Goal: Task Accomplishment & Management: Complete application form

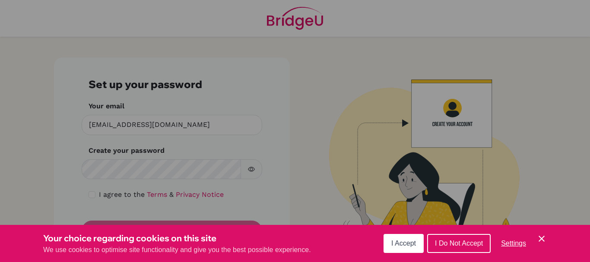
click at [405, 241] on span "I Accept" at bounding box center [403, 243] width 25 height 7
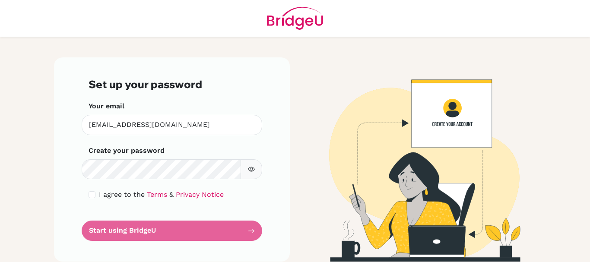
click at [248, 168] on icon "button" at bounding box center [251, 169] width 7 height 7
click at [248, 168] on icon "button" at bounding box center [251, 170] width 6 height 6
click at [306, 197] on img at bounding box center [418, 159] width 492 height 204
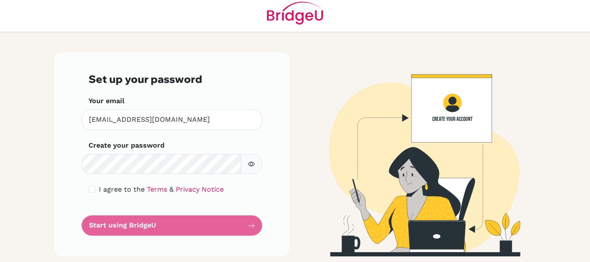
scroll to position [6, 0]
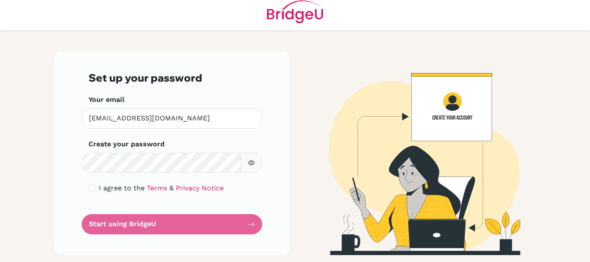
click at [250, 226] on form "Set up your password Your email [EMAIL_ADDRESS][DOMAIN_NAME] Invalid email Crea…" at bounding box center [172, 153] width 167 height 163
click at [248, 165] on icon "button" at bounding box center [251, 162] width 7 height 7
click at [208, 136] on form "Set up your password Your email [EMAIL_ADDRESS][DOMAIN_NAME] Invalid email Crea…" at bounding box center [172, 153] width 167 height 163
click at [168, 226] on form "Set up your password Your email [EMAIL_ADDRESS][DOMAIN_NAME] Invalid email Crea…" at bounding box center [172, 153] width 167 height 163
click at [90, 190] on input "checkbox" at bounding box center [92, 188] width 7 height 7
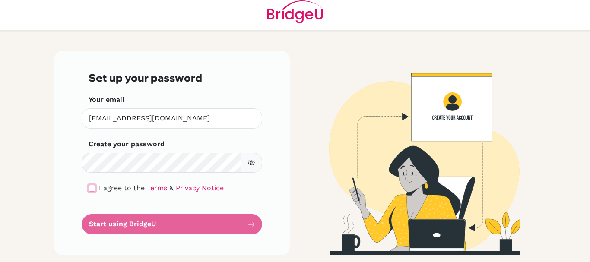
checkbox input "true"
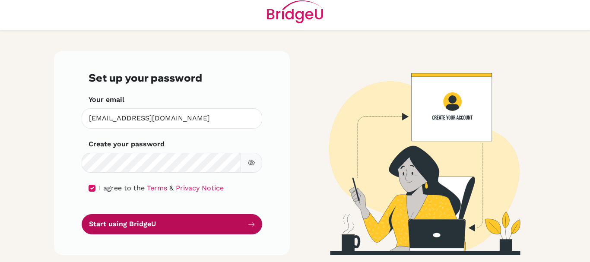
click at [145, 220] on button "Start using BridgeU" at bounding box center [172, 224] width 180 height 20
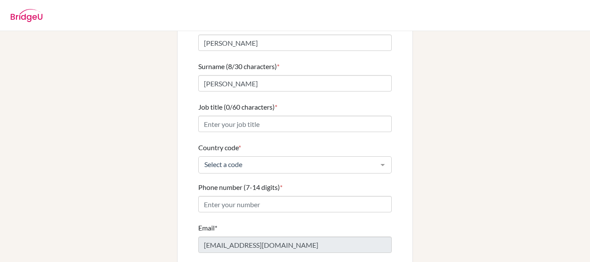
scroll to position [86, 0]
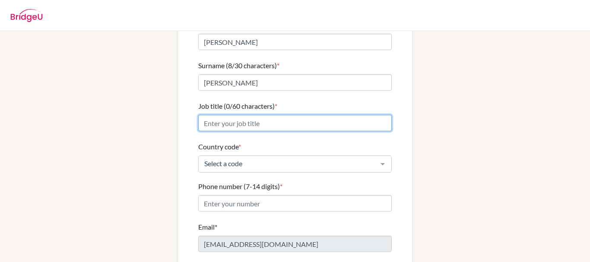
click at [277, 117] on input "Job title (0/60 characters) *" at bounding box center [294, 123] width 193 height 16
type input "Computer and coding teacher"
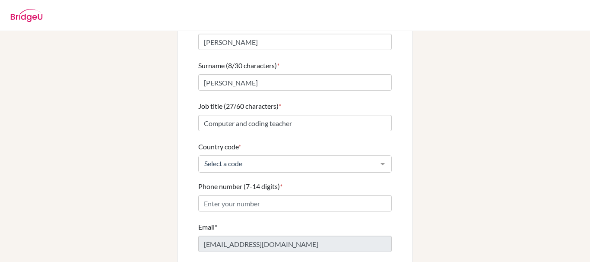
click at [278, 128] on form "First name (5/30 characters) * Elias Surname (8/30 characters) * Castillo Job t…" at bounding box center [294, 154] width 193 height 269
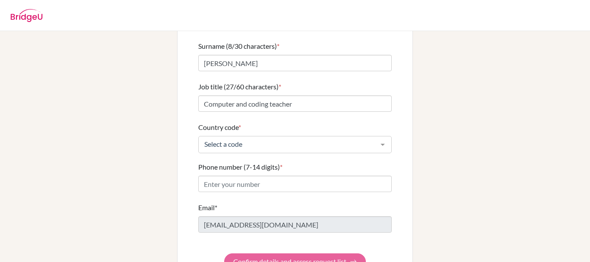
scroll to position [124, 0]
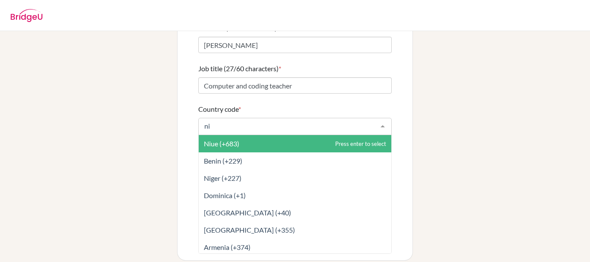
type input "nic"
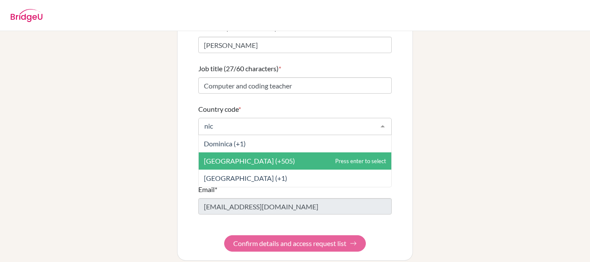
click at [237, 157] on span "Nicaragua (+505)" at bounding box center [249, 161] width 91 height 8
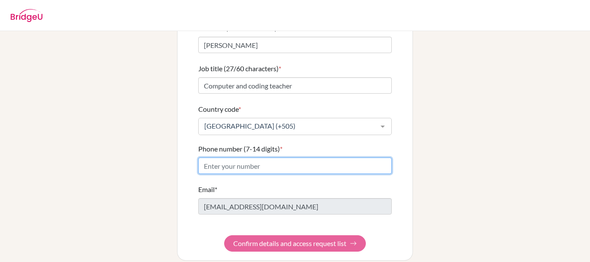
click at [268, 158] on input "Phone number (7-14 digits) *" at bounding box center [294, 166] width 193 height 16
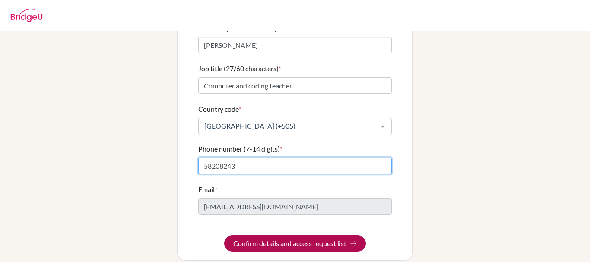
type input "58208243"
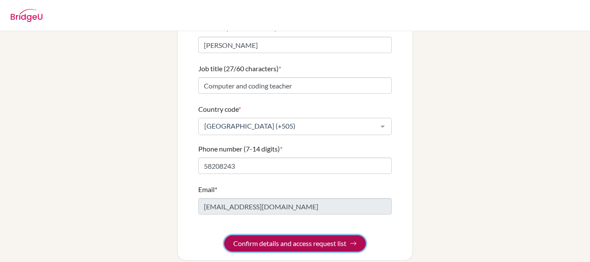
click at [315, 235] on button "Confirm details and access request list" at bounding box center [295, 243] width 142 height 16
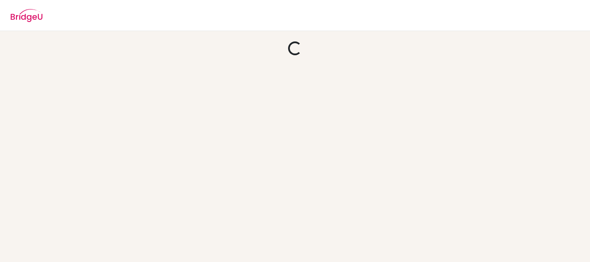
scroll to position [0, 0]
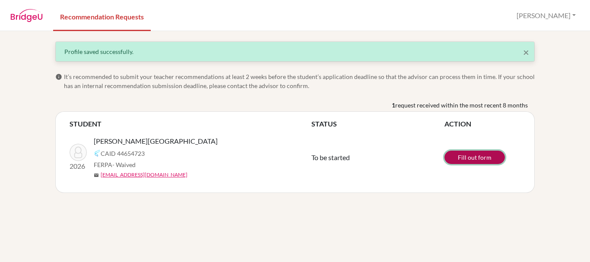
click at [474, 158] on link "Fill out form" at bounding box center [474, 157] width 60 height 13
